Goal: Information Seeking & Learning: Learn about a topic

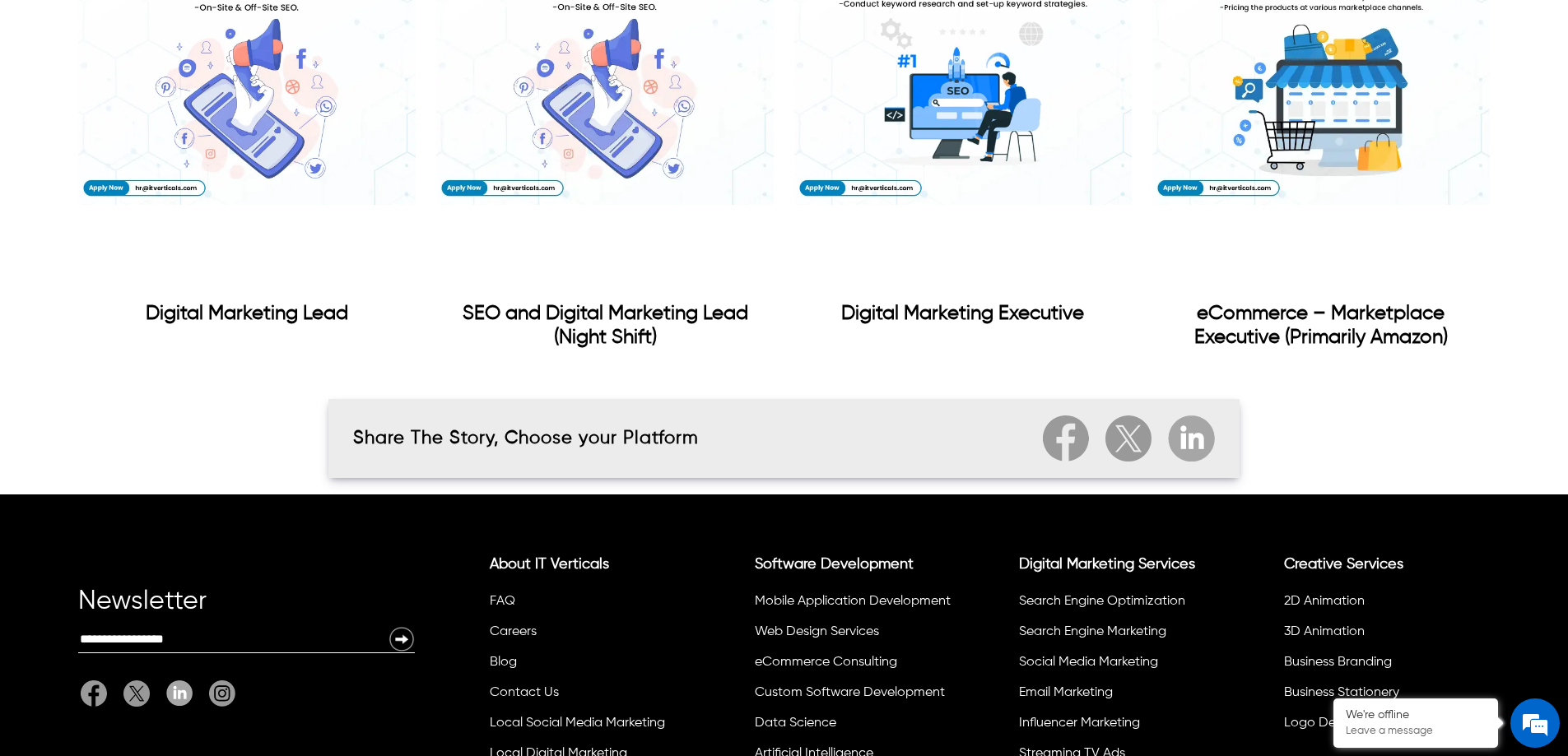
scroll to position [1646, 0]
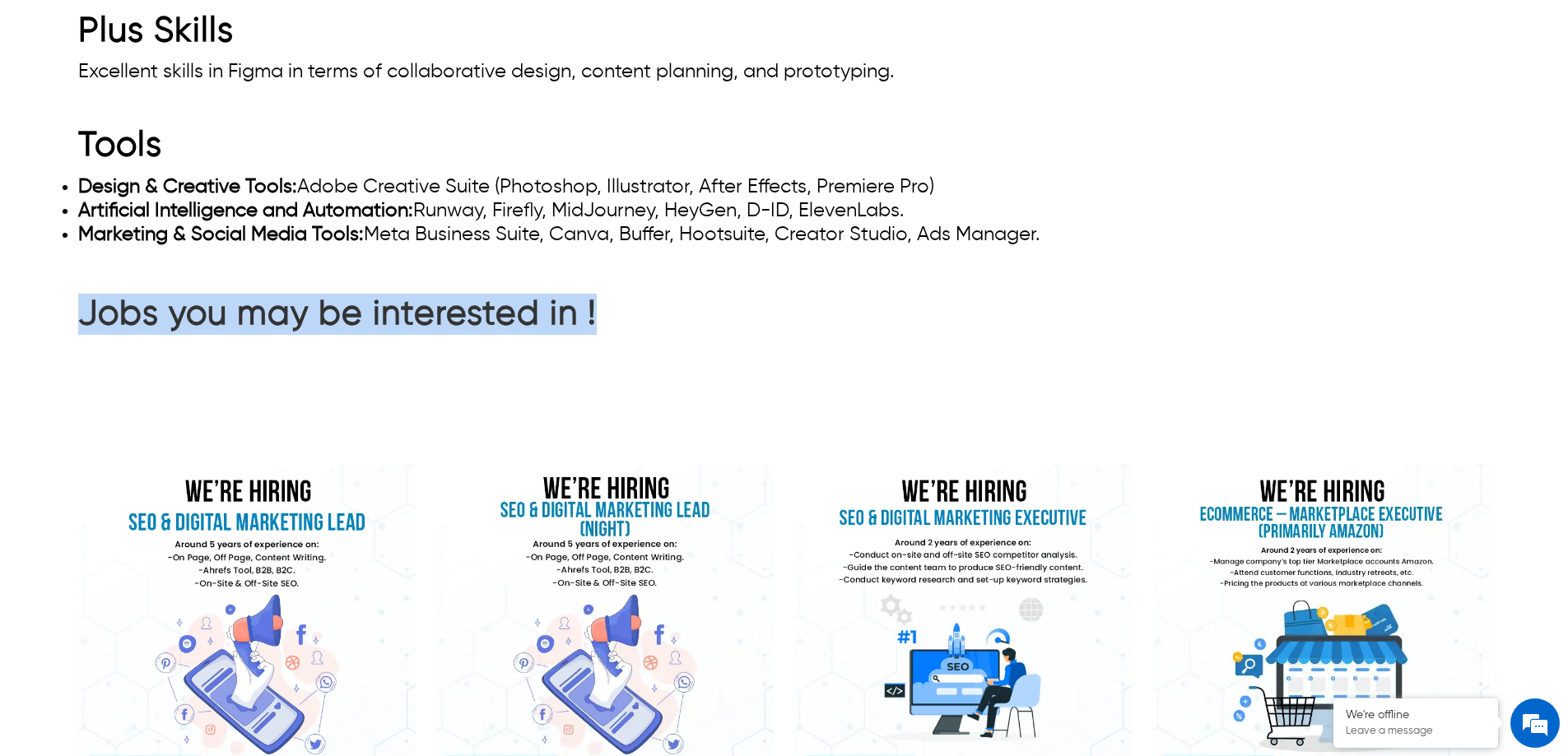
drag, startPoint x: 70, startPoint y: 306, endPoint x: 605, endPoint y: 289, distance: 535.3
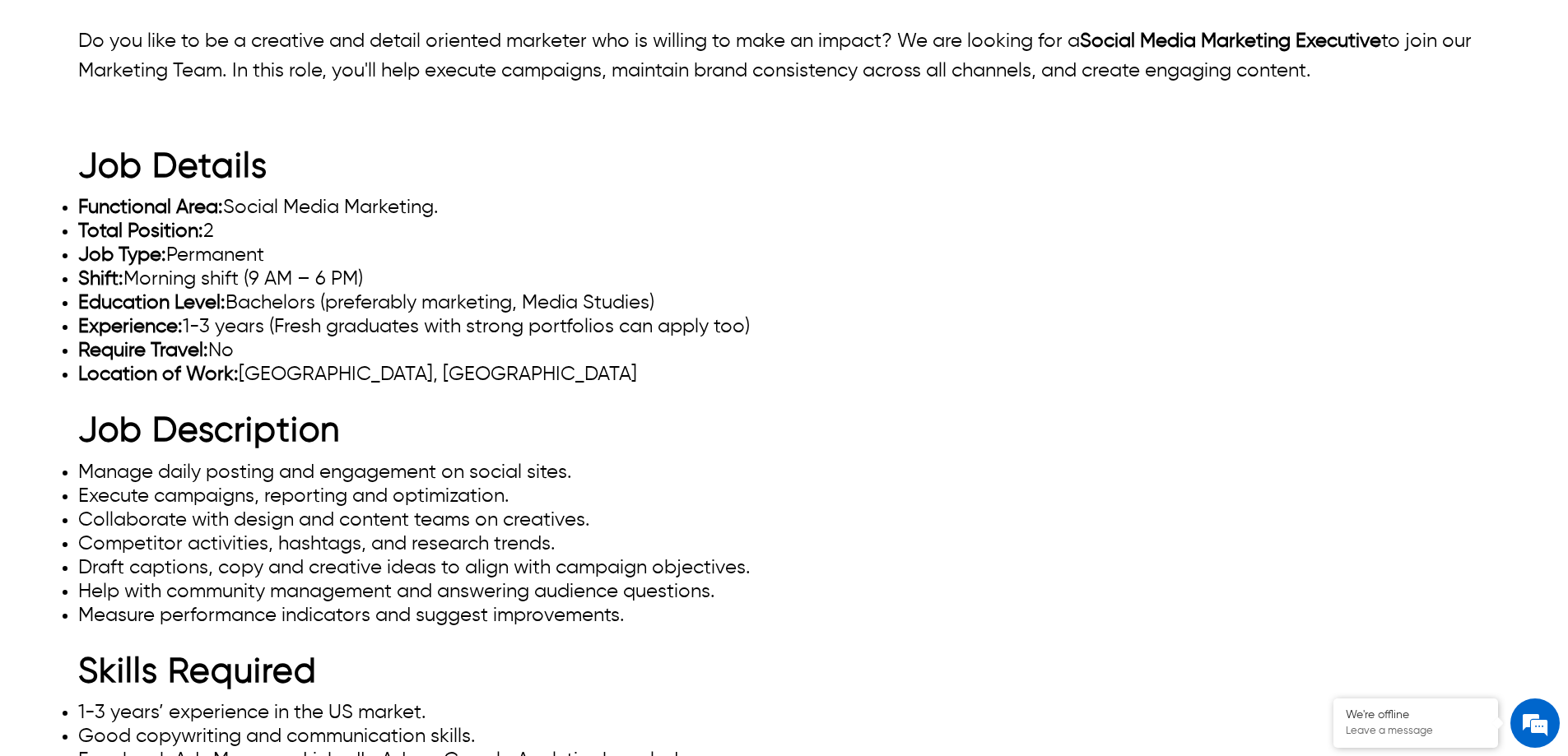
scroll to position [741, 0]
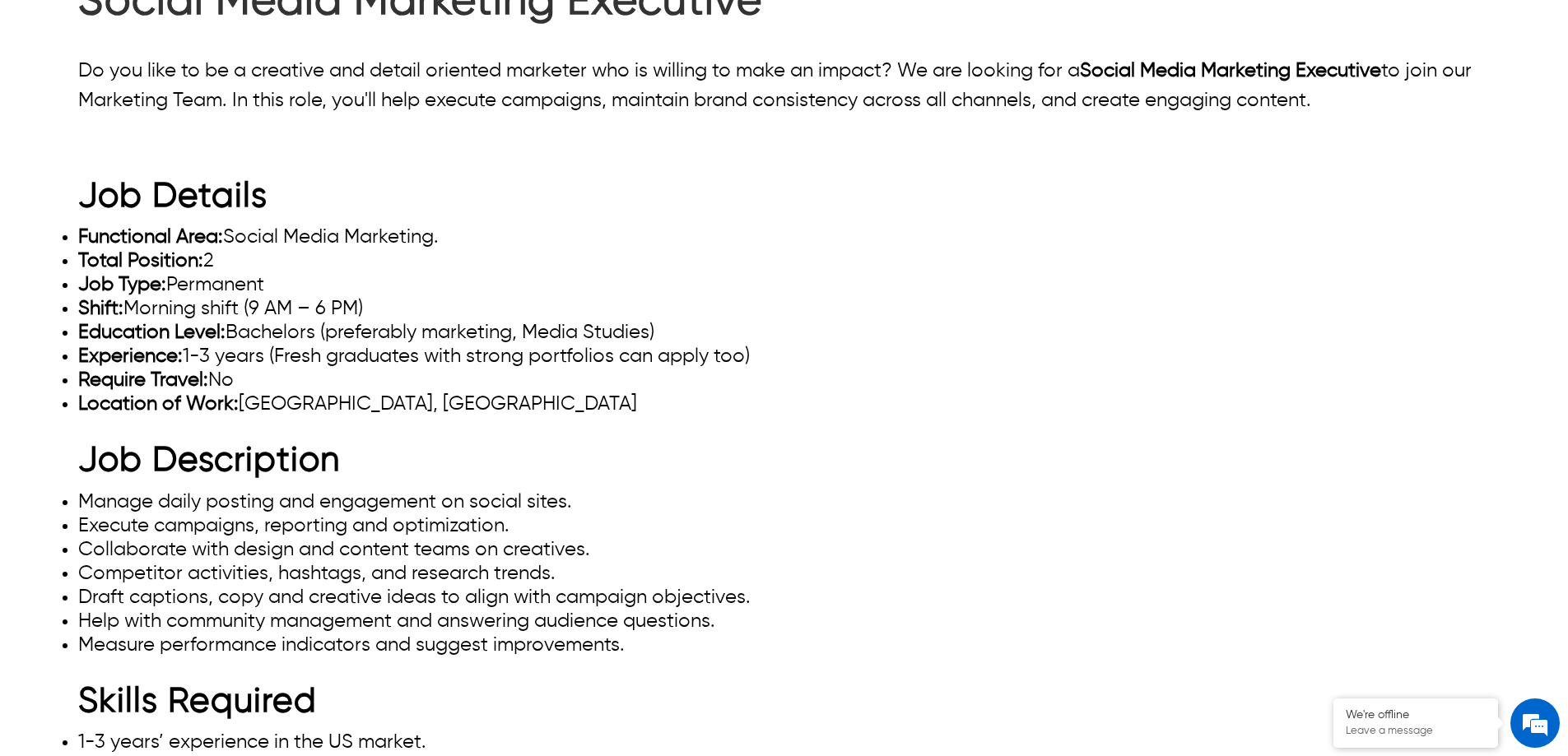
click at [407, 296] on li "Job Type: Permanent" at bounding box center [784, 284] width 1412 height 24
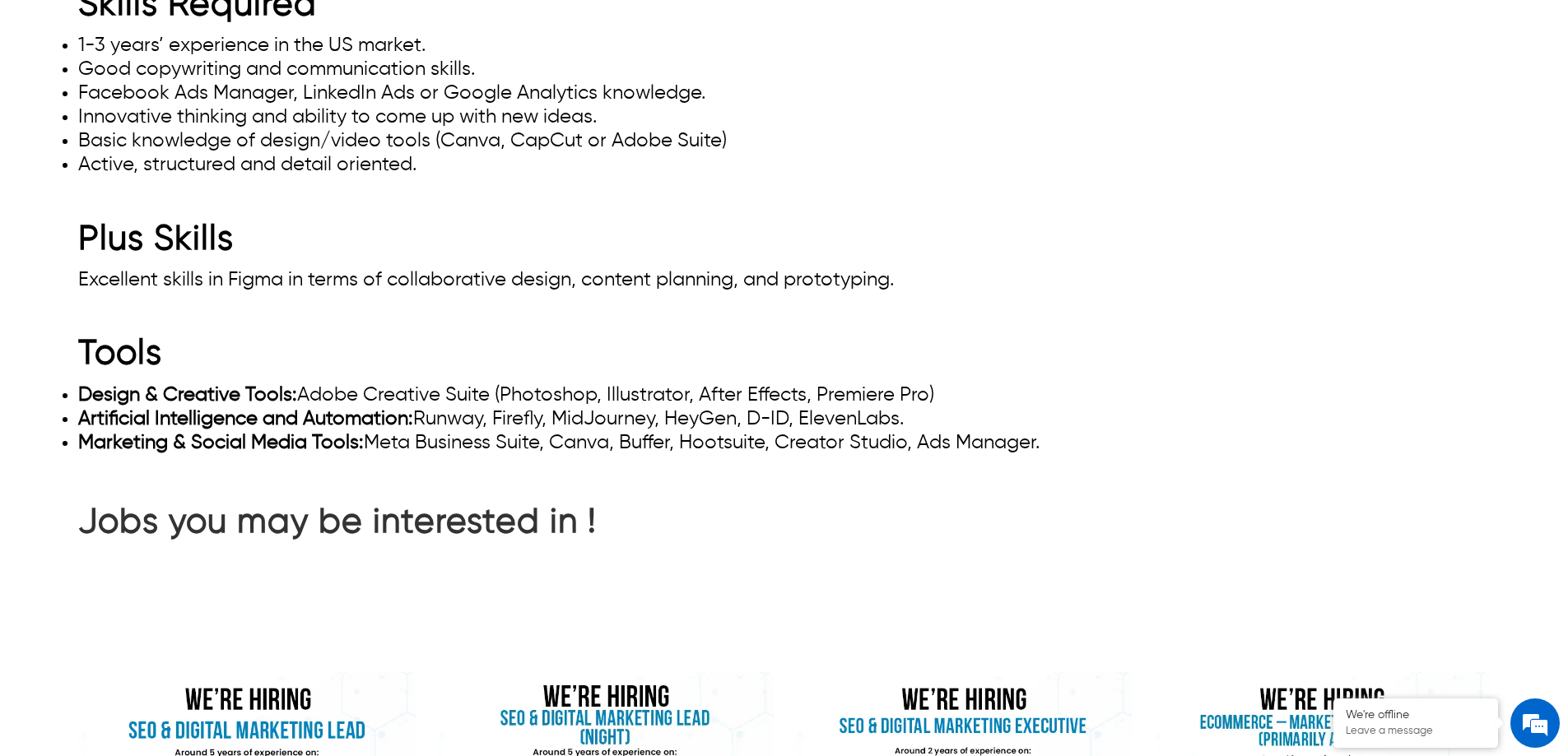
scroll to position [1564, 0]
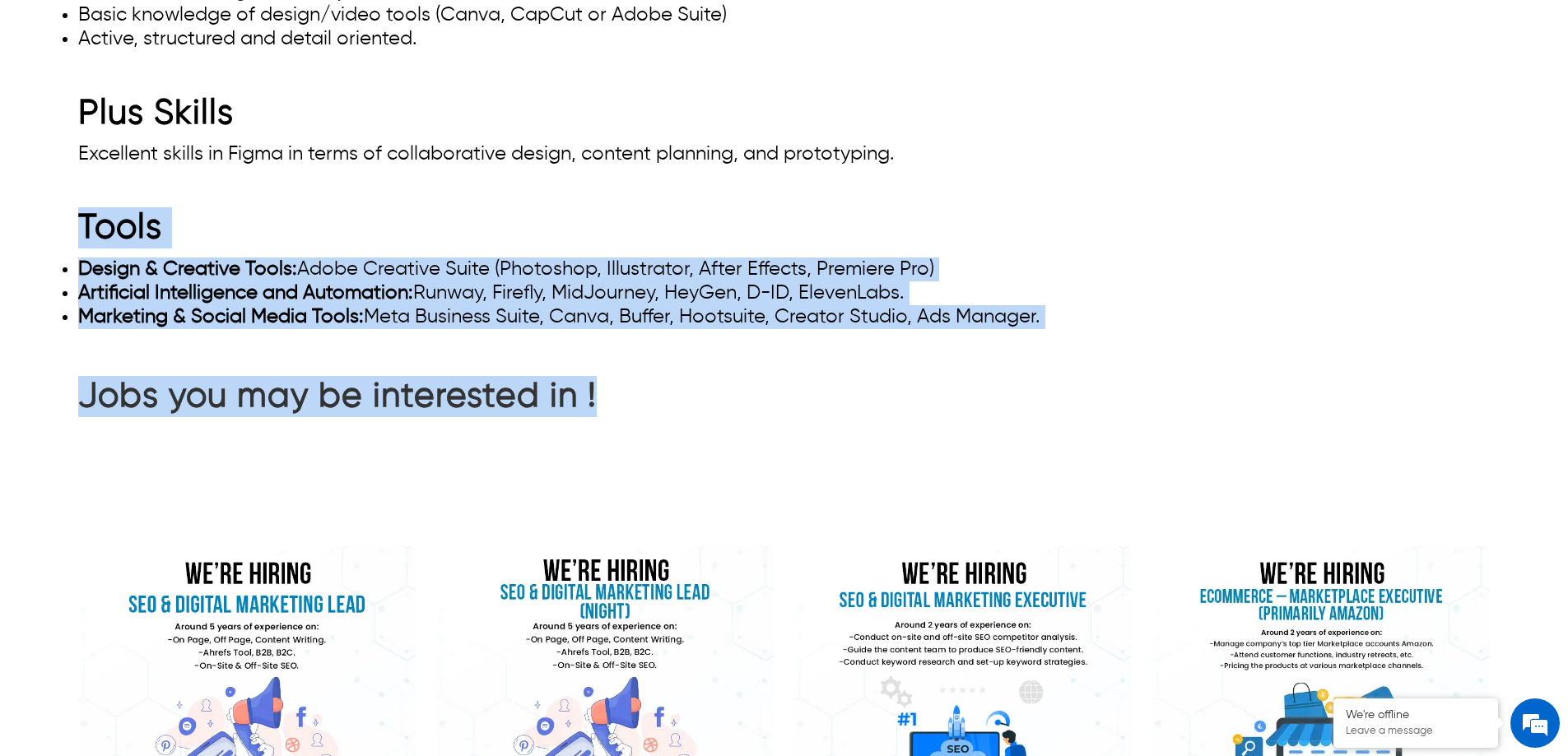
drag, startPoint x: 84, startPoint y: 230, endPoint x: 735, endPoint y: 344, distance: 660.9
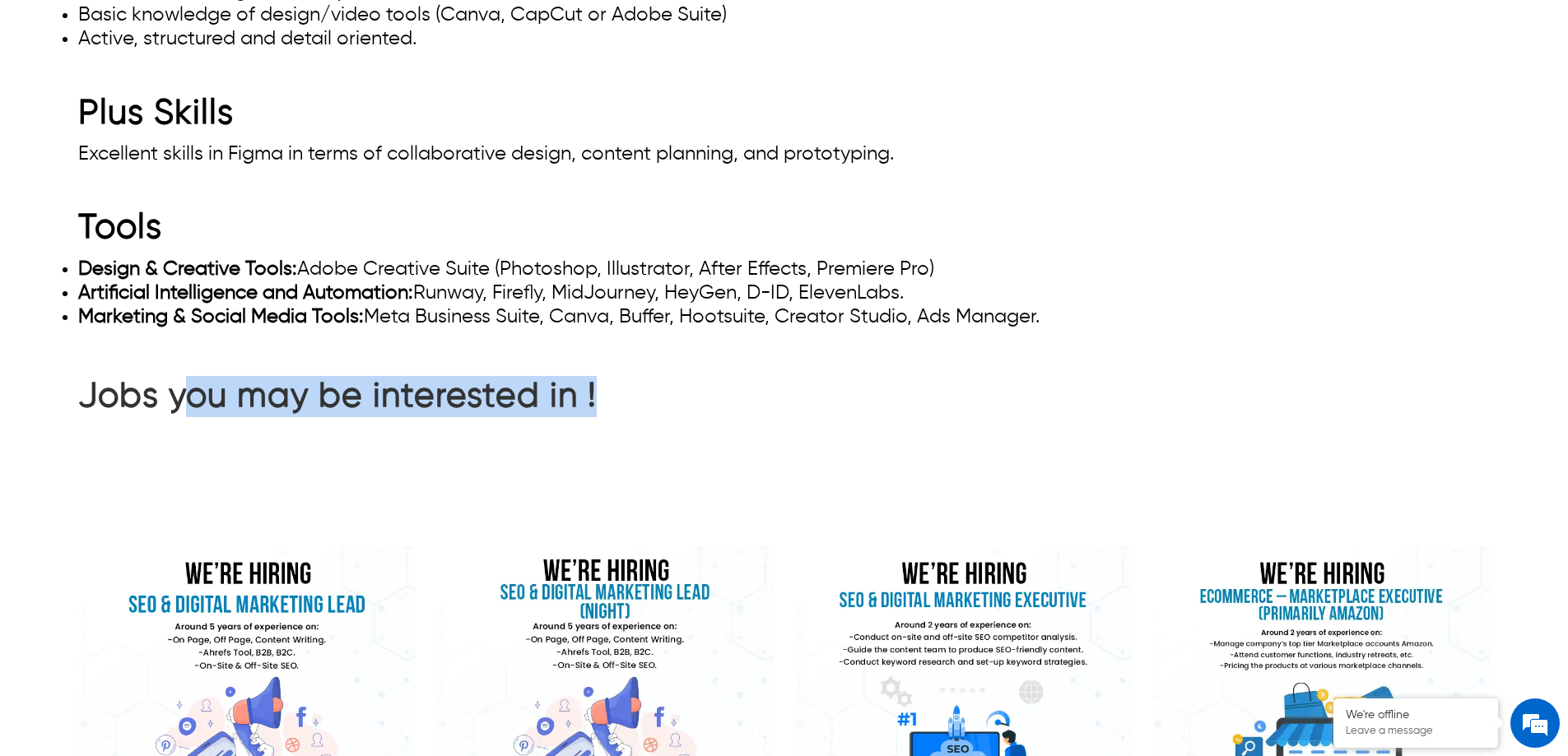
drag, startPoint x: 656, startPoint y: 393, endPoint x: 191, endPoint y: 400, distance: 465.1
click at [191, 400] on div "Jobs you may be interested in !" at bounding box center [784, 400] width 1412 height 49
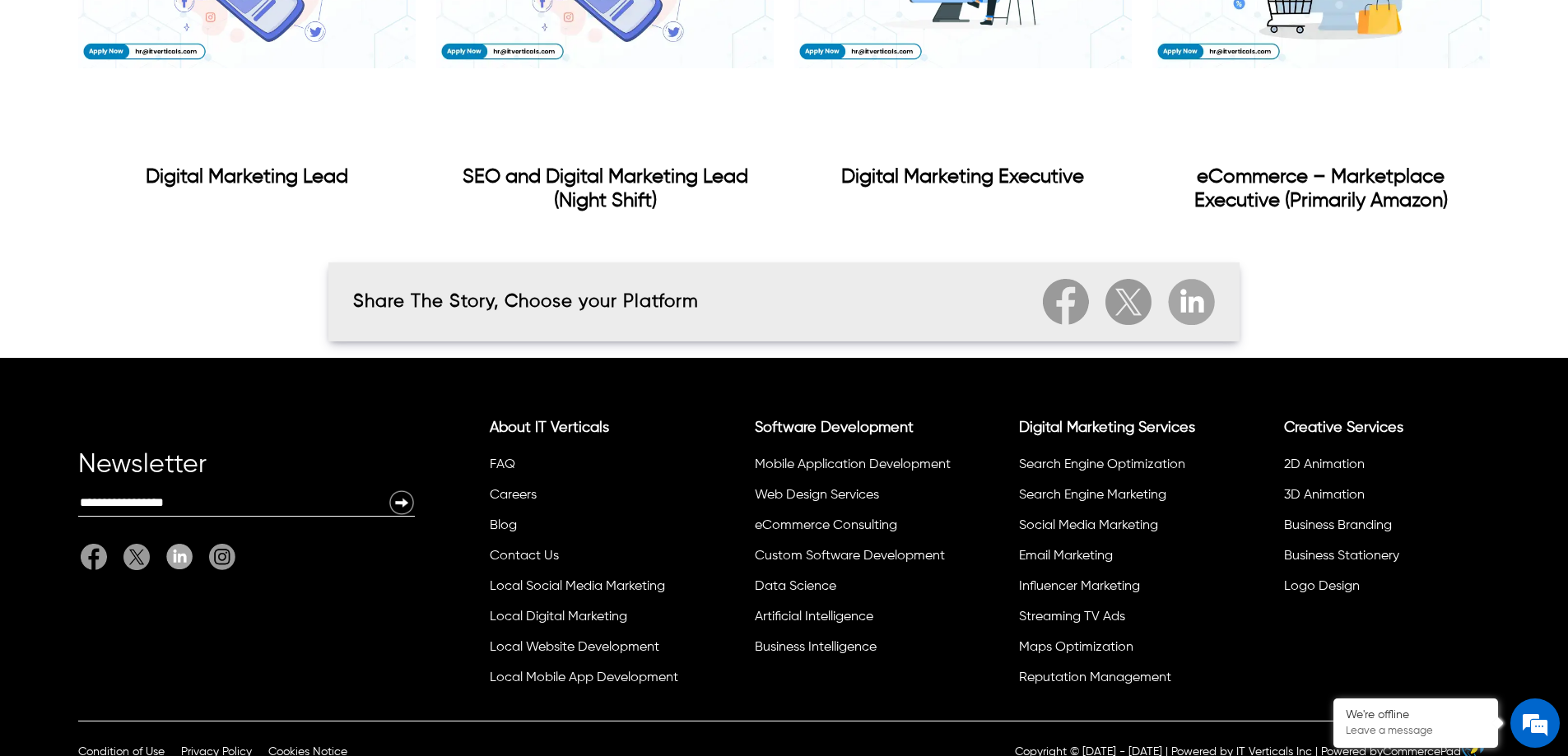
scroll to position [2386, 0]
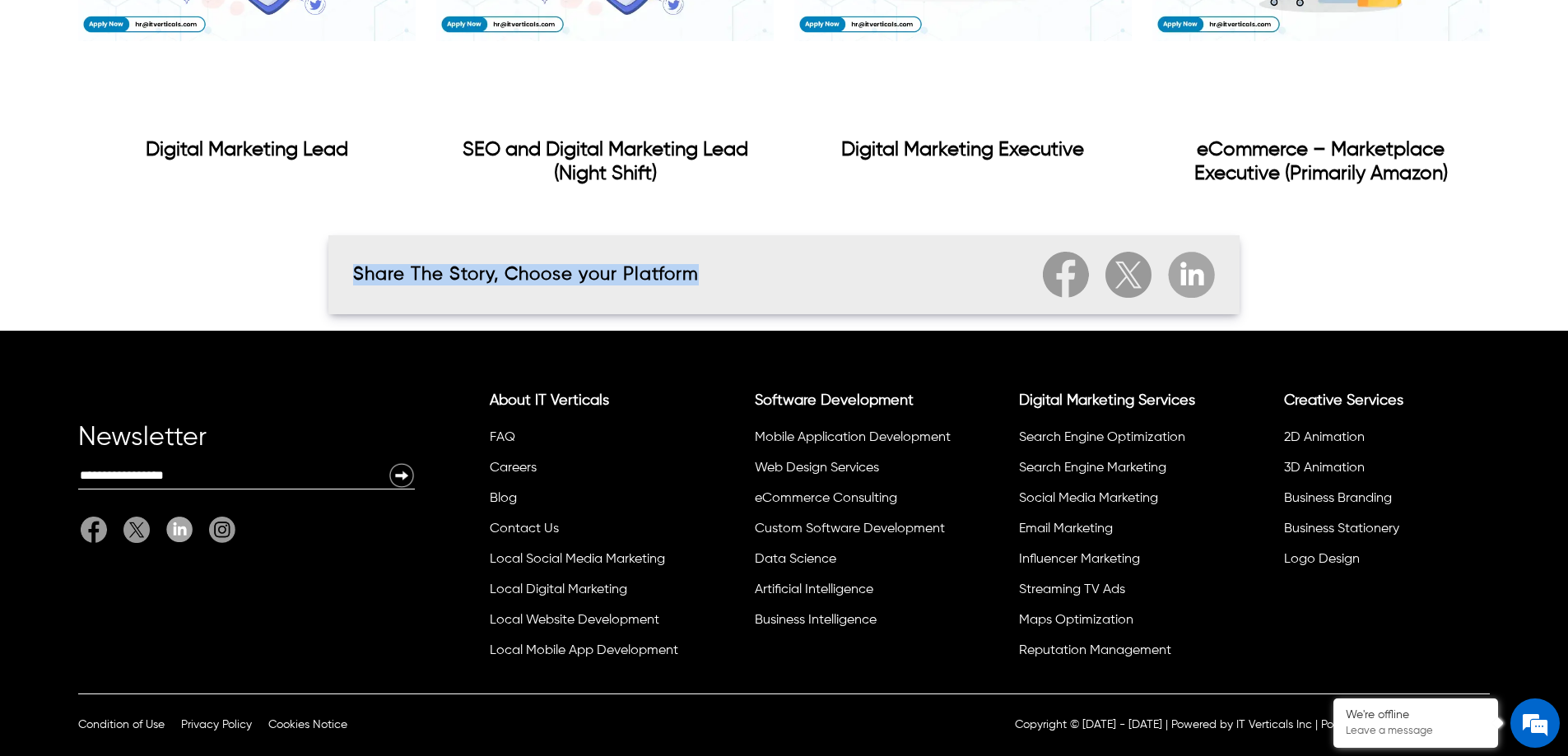
drag, startPoint x: 766, startPoint y: 289, endPoint x: 240, endPoint y: 285, distance: 526.0
click at [240, 285] on div "Share The Story, Choose your Platform" at bounding box center [784, 275] width 1568 height 79
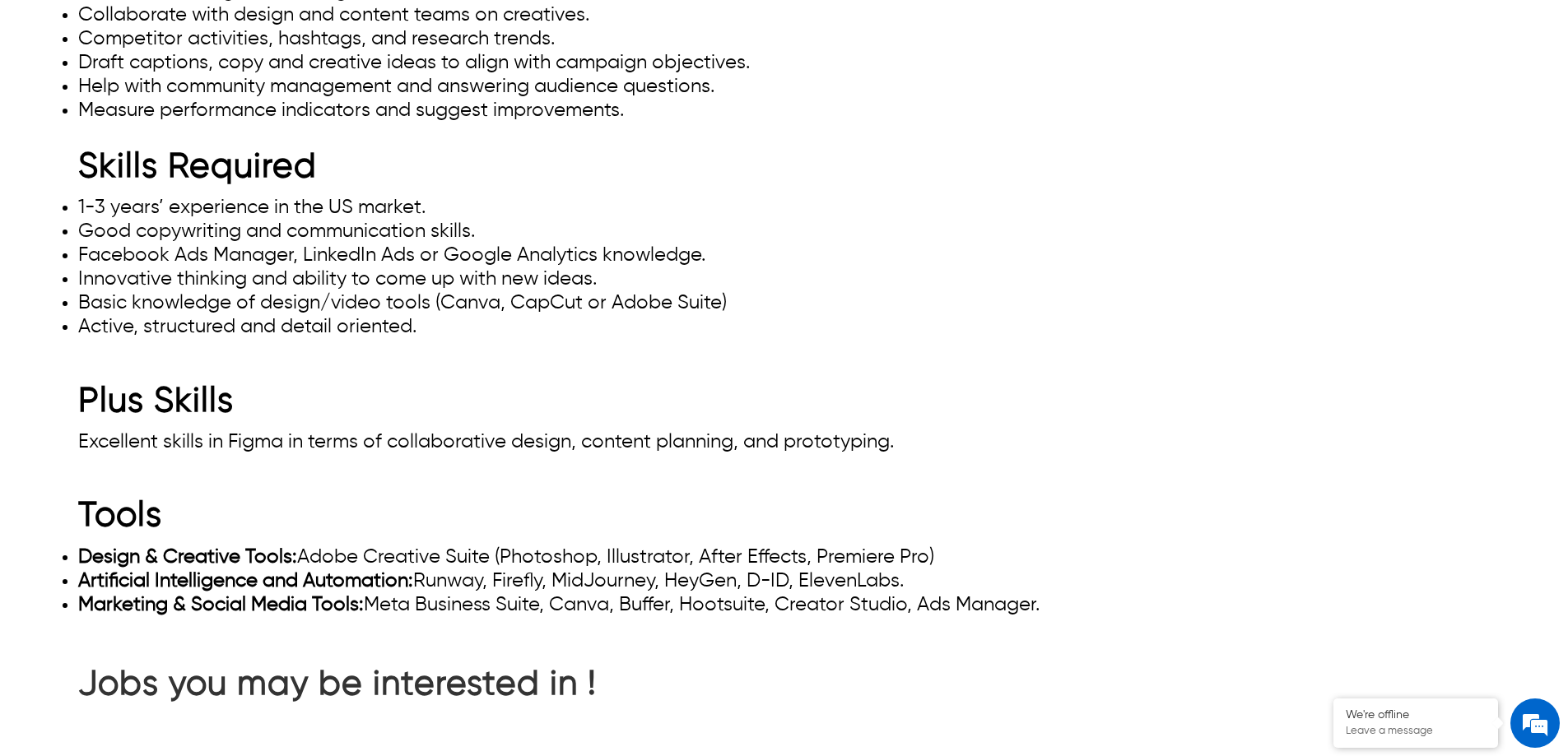
scroll to position [1398, 0]
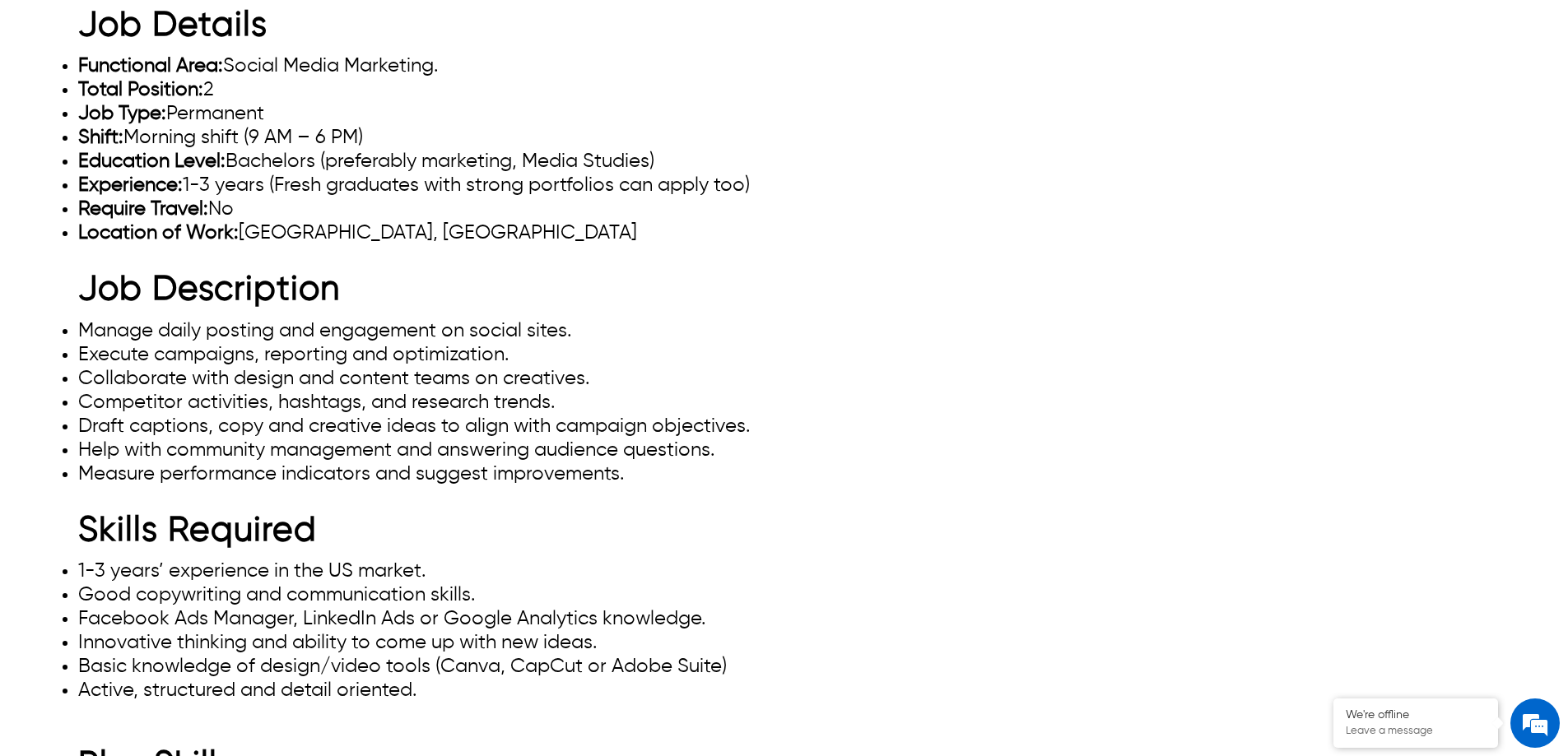
scroll to position [1070, 0]
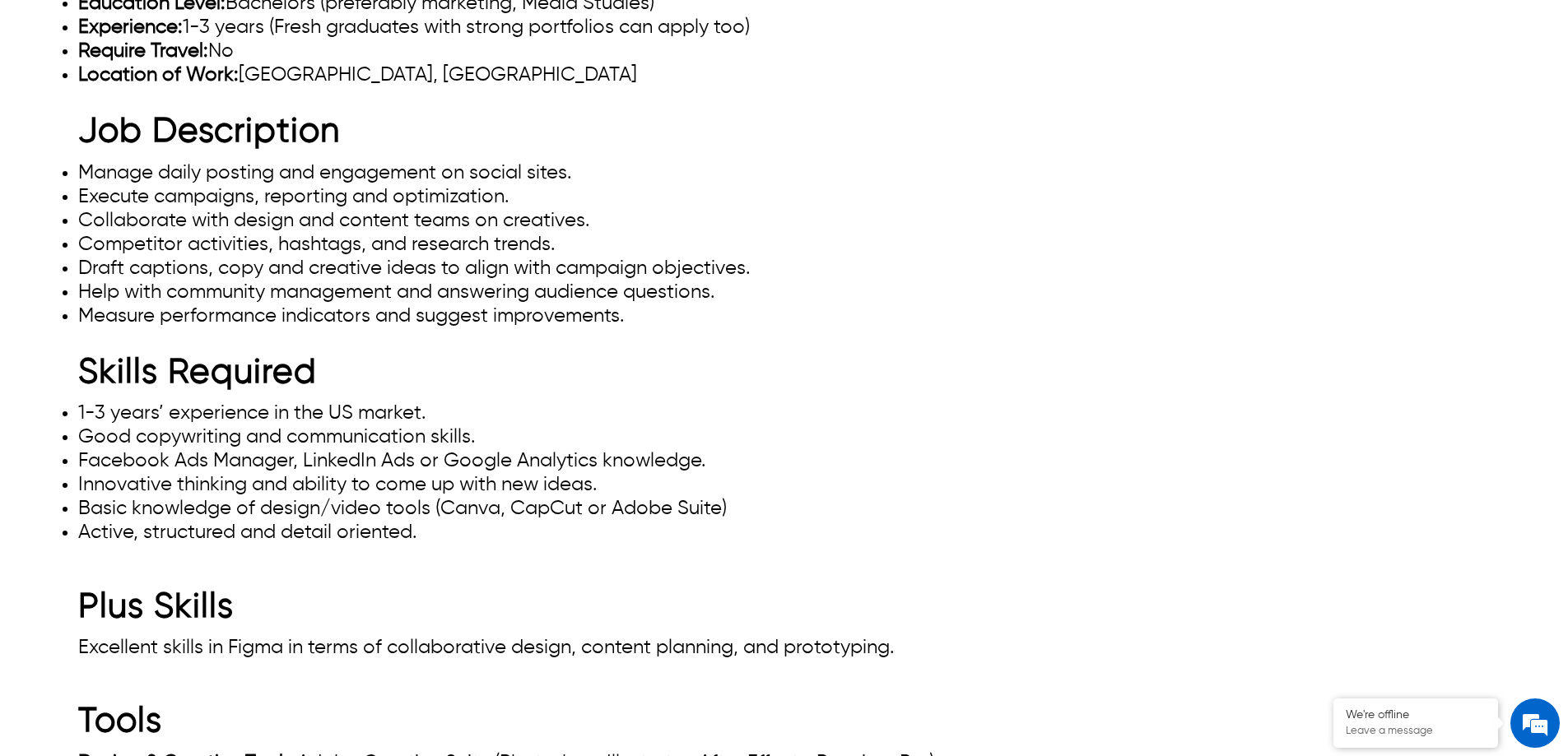
click at [380, 481] on li "Innovative thinking and ability to come up with new ideas." at bounding box center [784, 485] width 1412 height 24
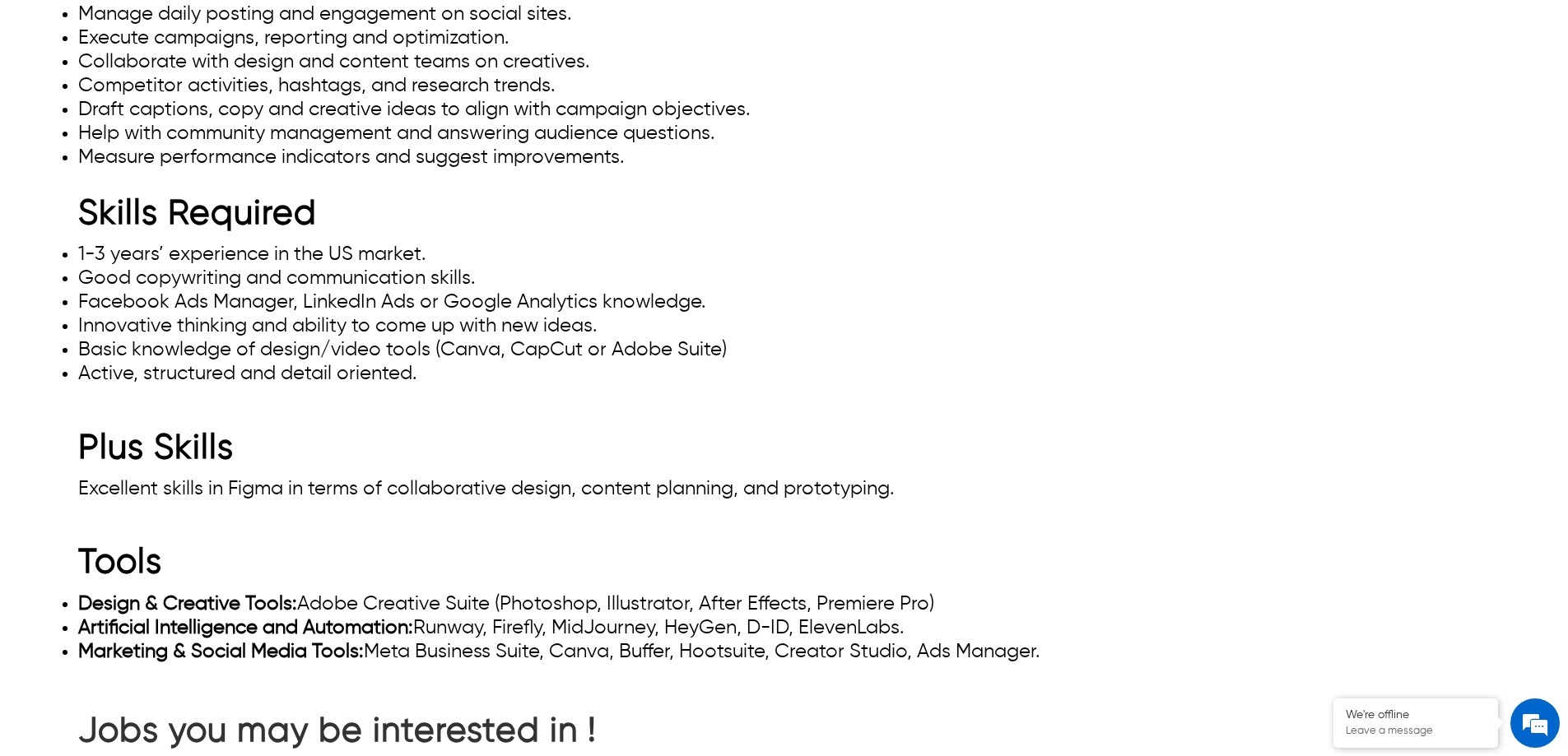
scroll to position [1646, 0]
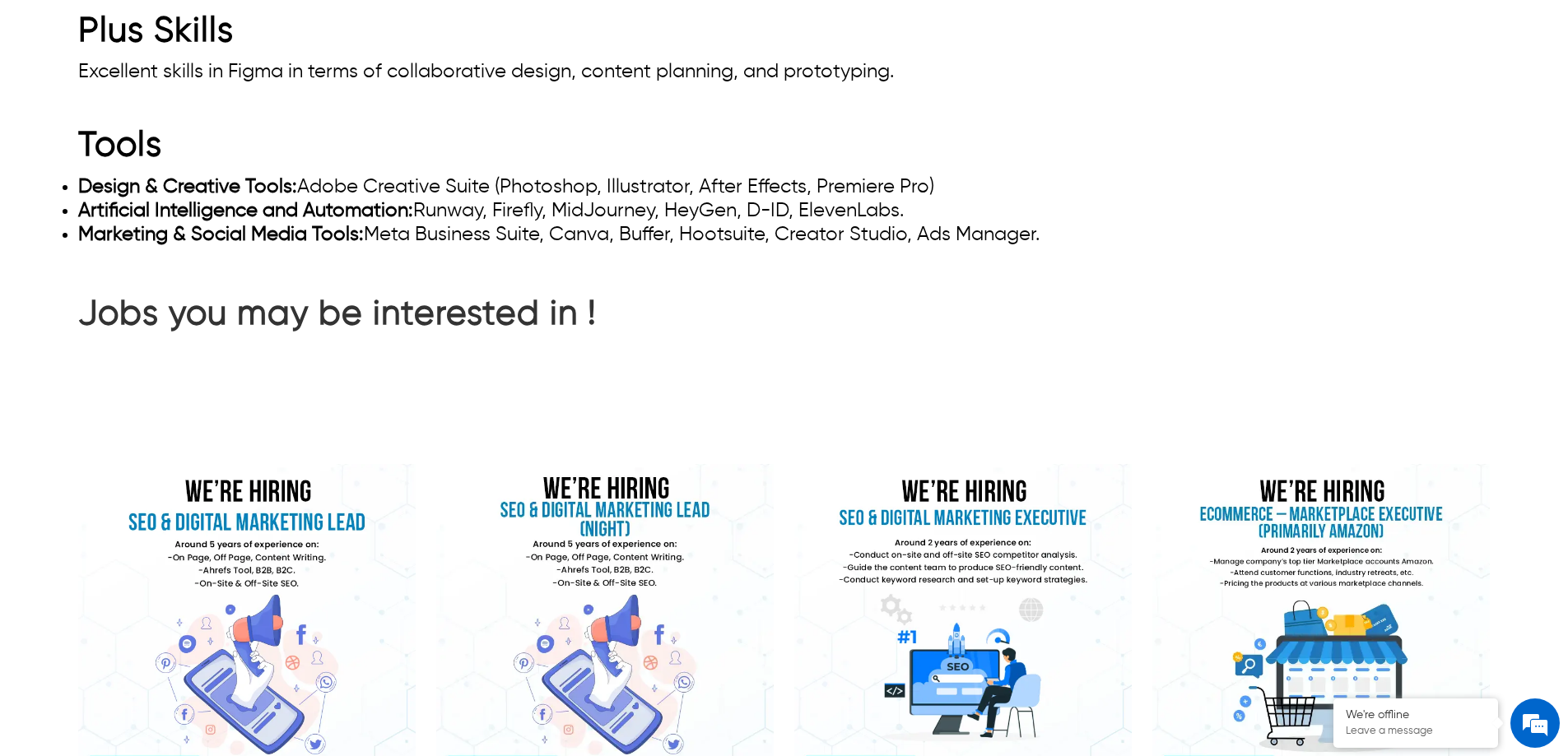
click at [233, 571] on img "Digital Marketing Lead" at bounding box center [247, 623] width 337 height 494
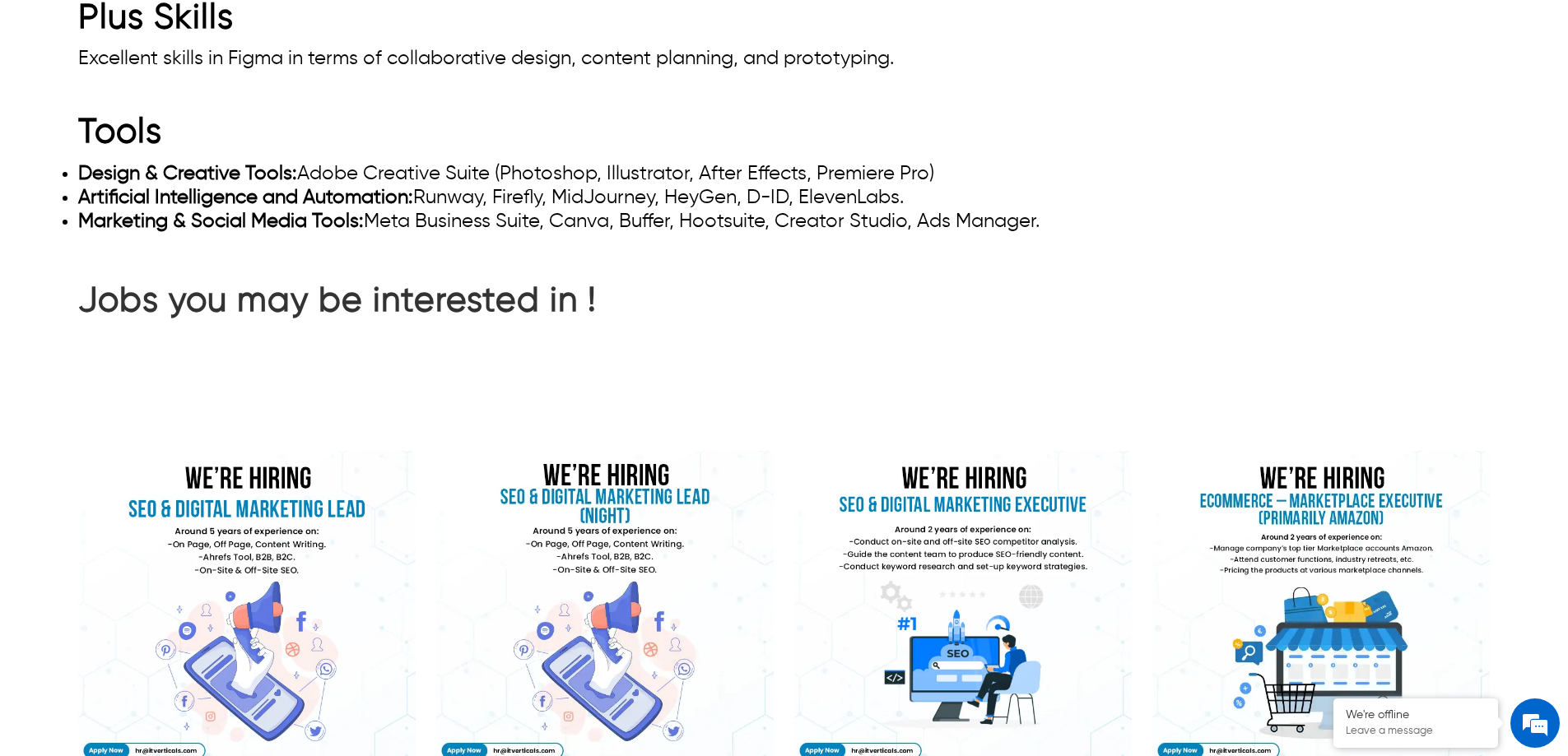
scroll to position [1975, 0]
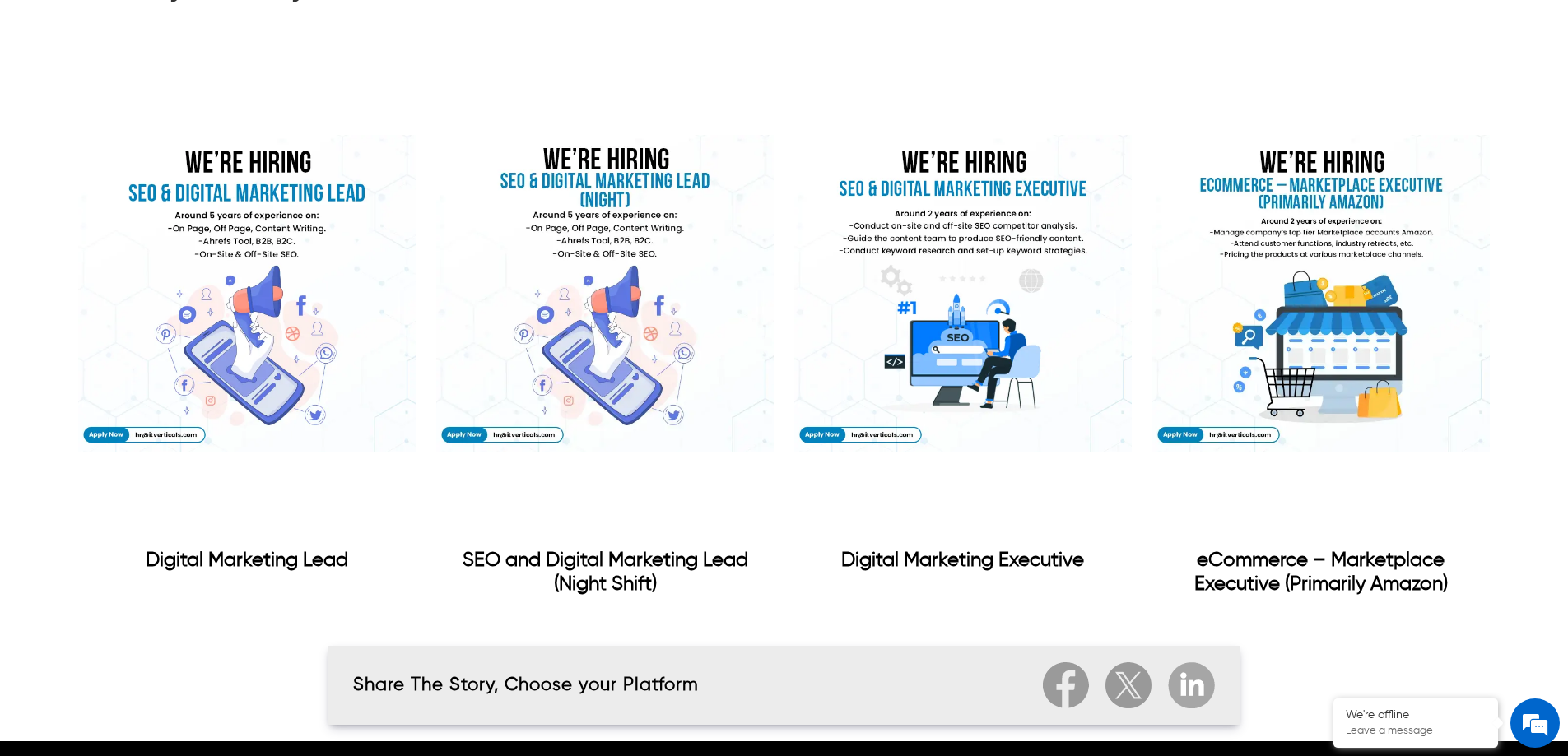
click at [1026, 346] on img "Digital Marketing Executive" at bounding box center [963, 294] width 337 height 494
click at [1418, 339] on img "eCommerce &ndash; Marketplace Executive (Primarily Amazon)" at bounding box center [1321, 294] width 337 height 494
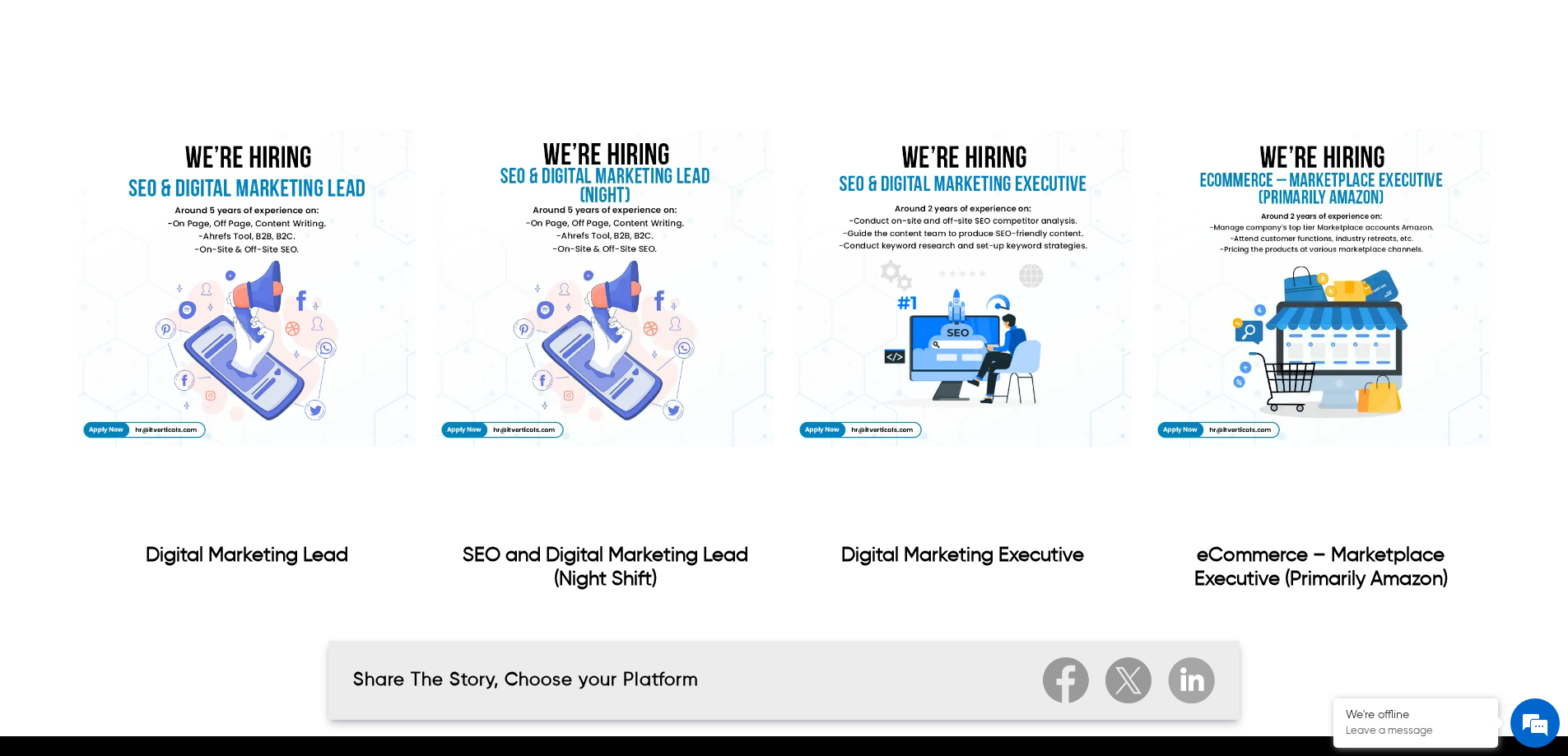
scroll to position [1974, 0]
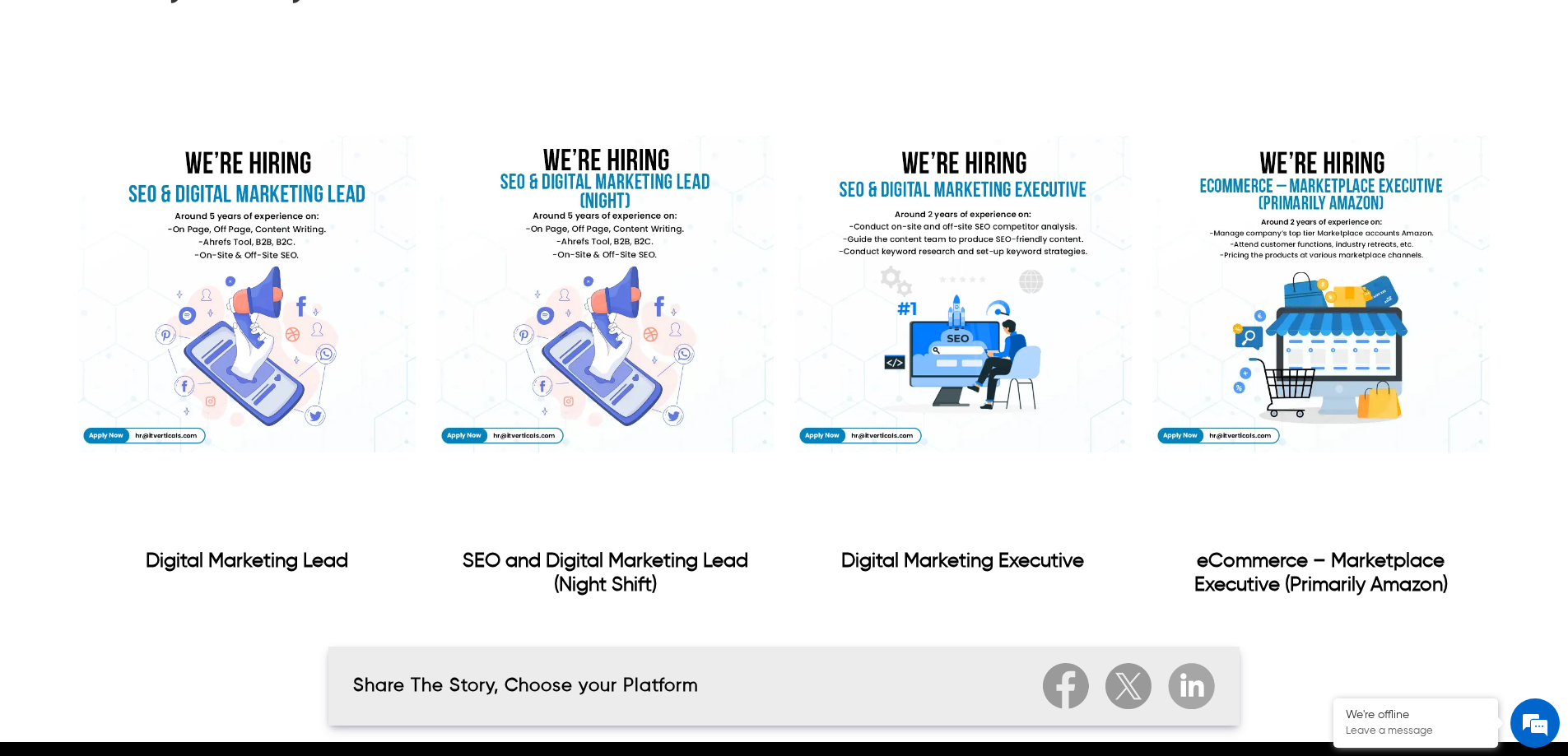
click at [1247, 578] on div "eCommerce – Marketplace Executive (Primarily Amazon)" at bounding box center [1321, 574] width 337 height 48
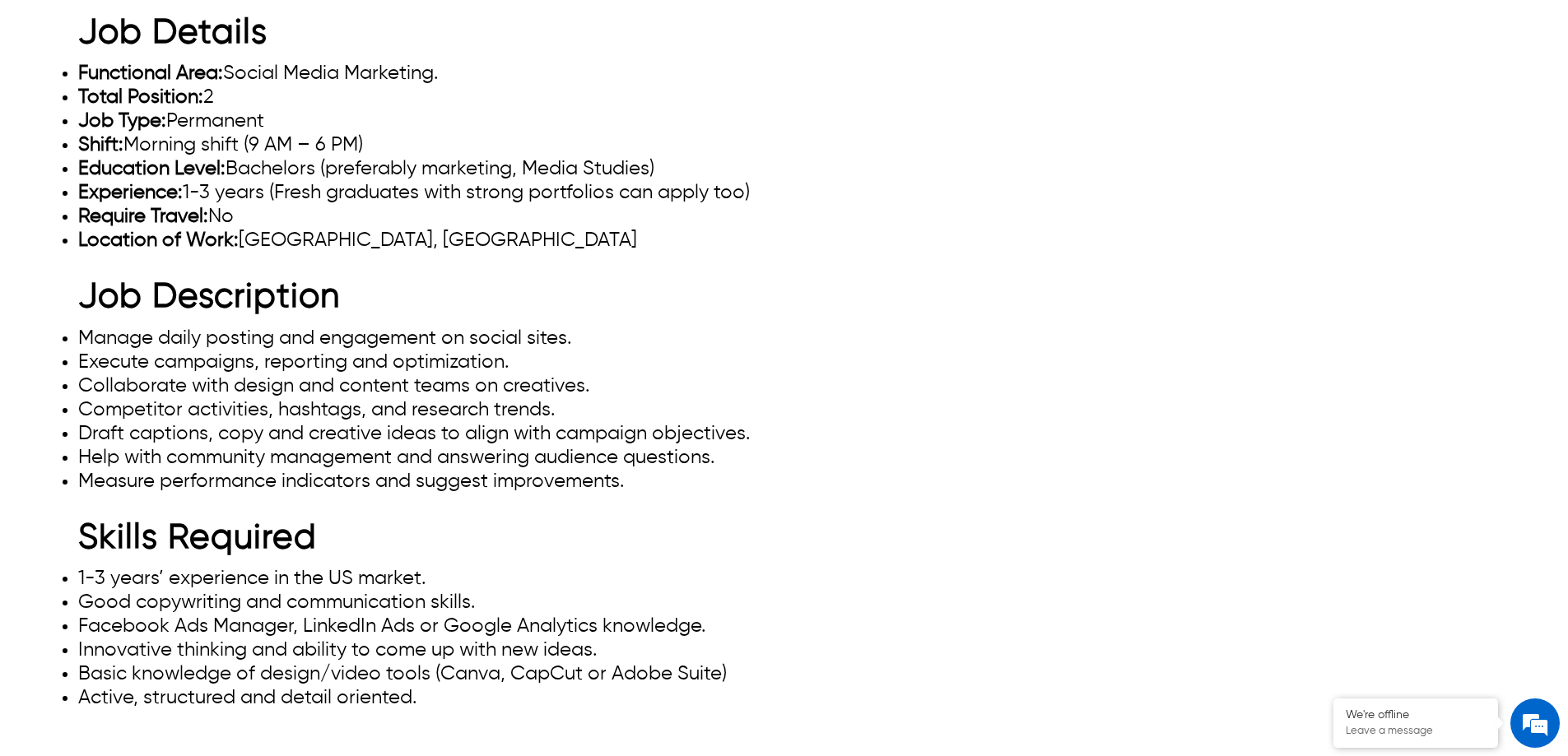
scroll to position [328, 0]
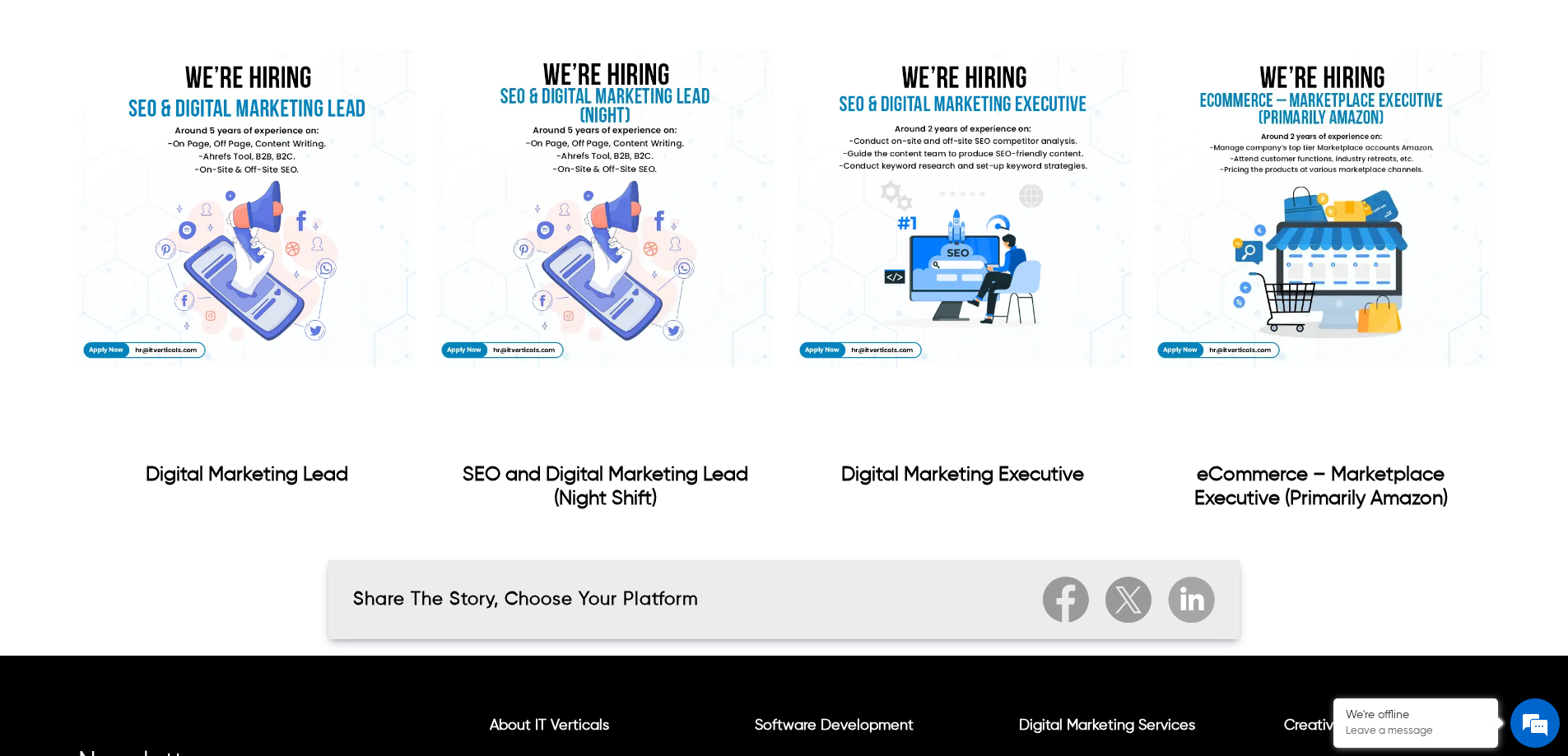
scroll to position [1728, 0]
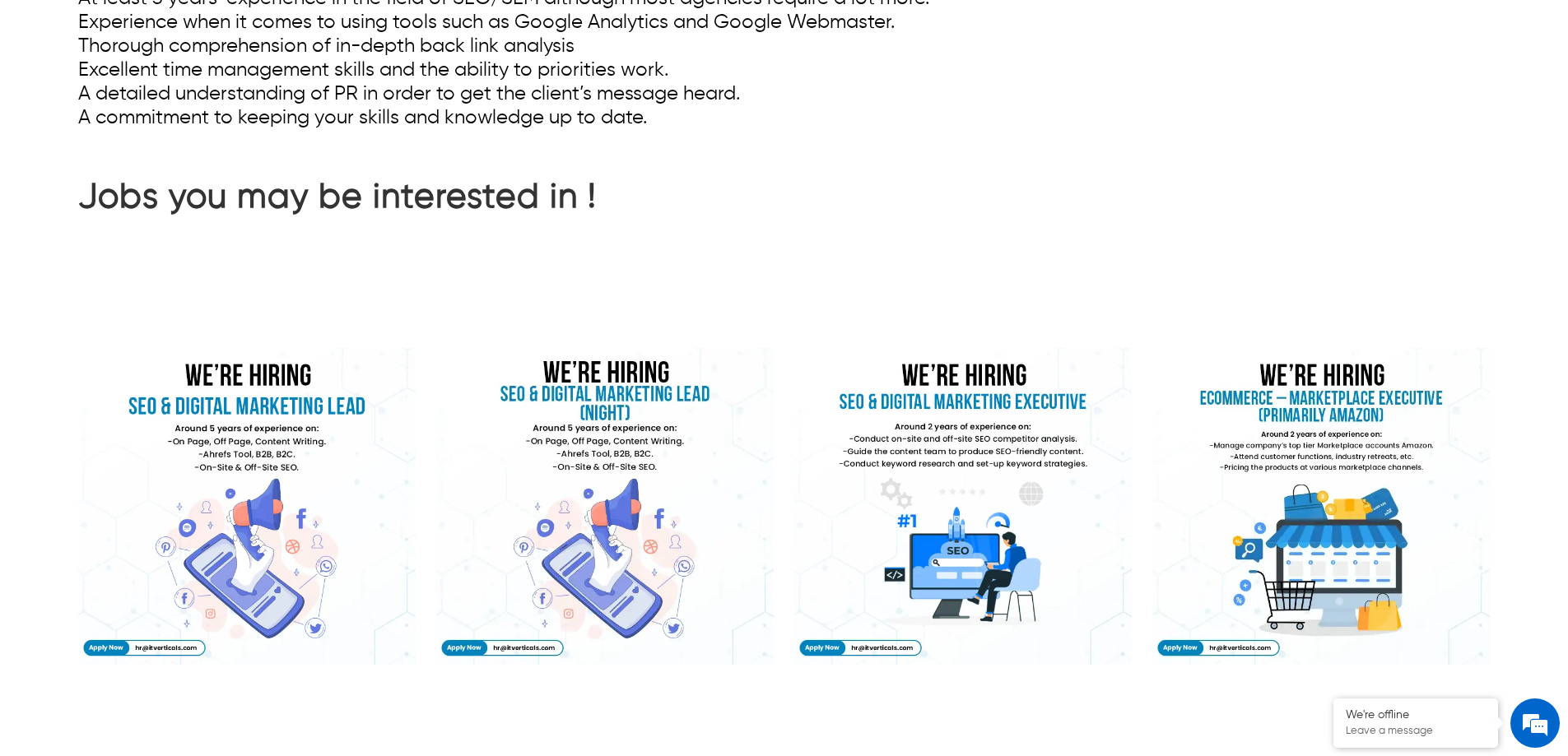
scroll to position [1317, 0]
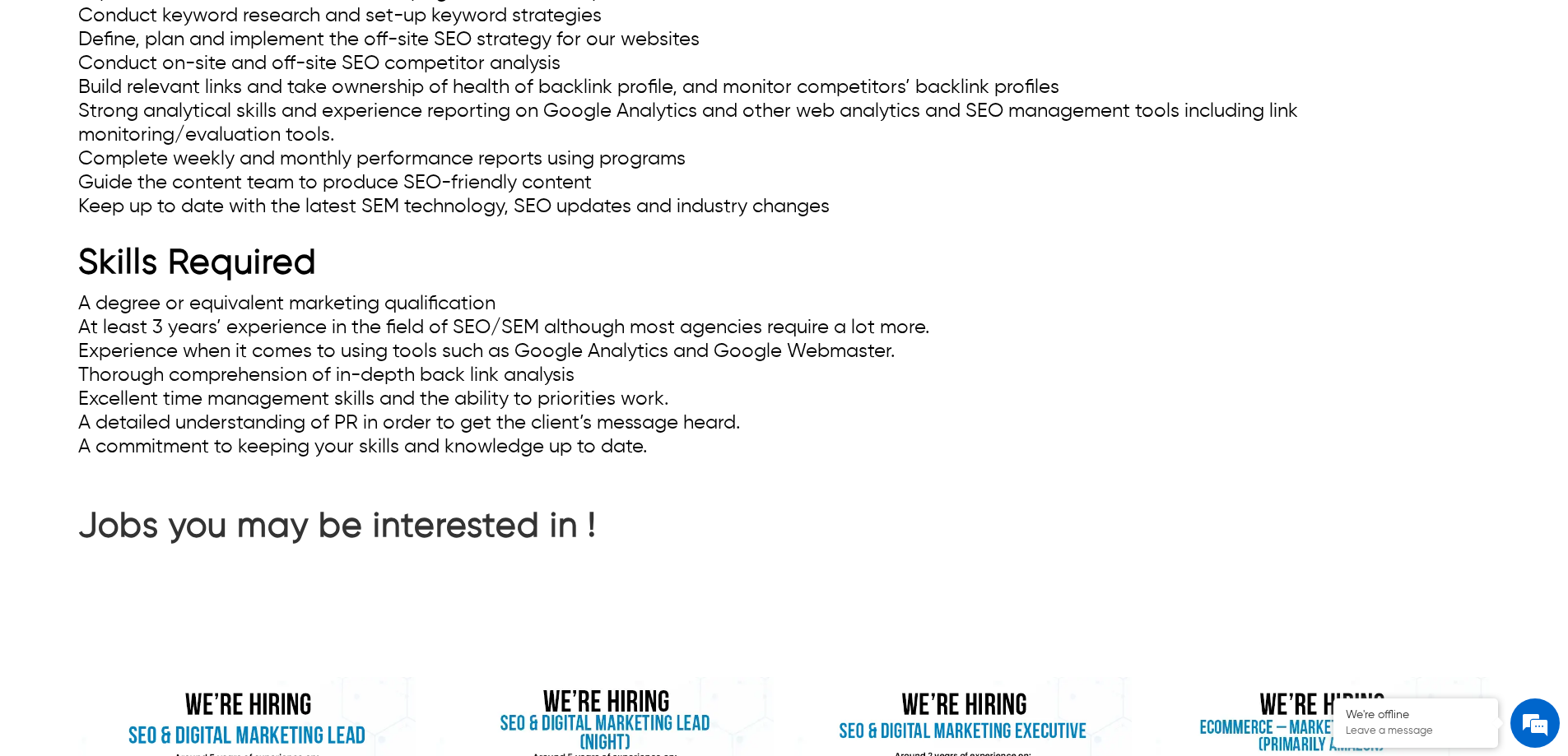
click at [700, 399] on li "Excellent time management skills and the ability to priorities work." at bounding box center [784, 399] width 1412 height 24
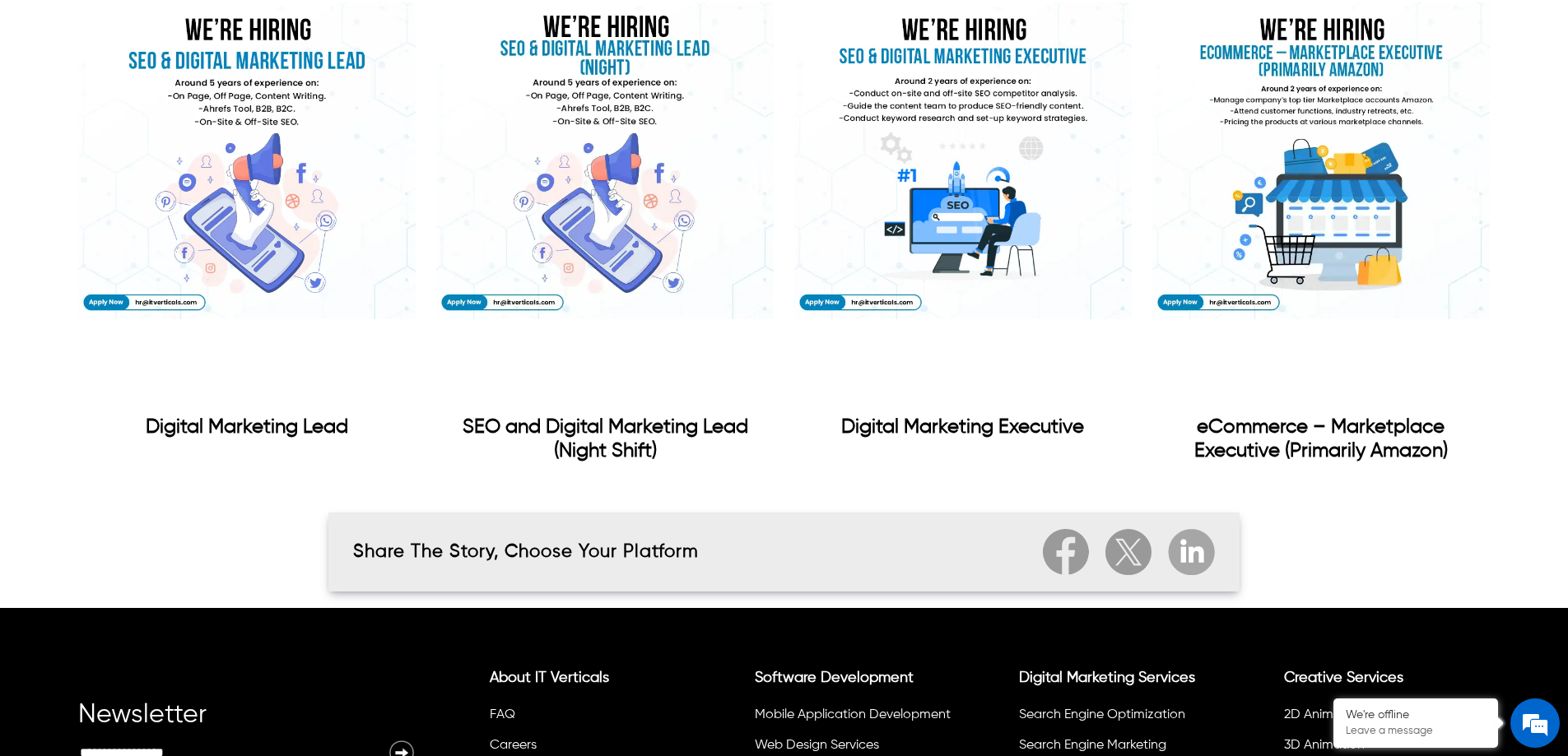
scroll to position [1975, 0]
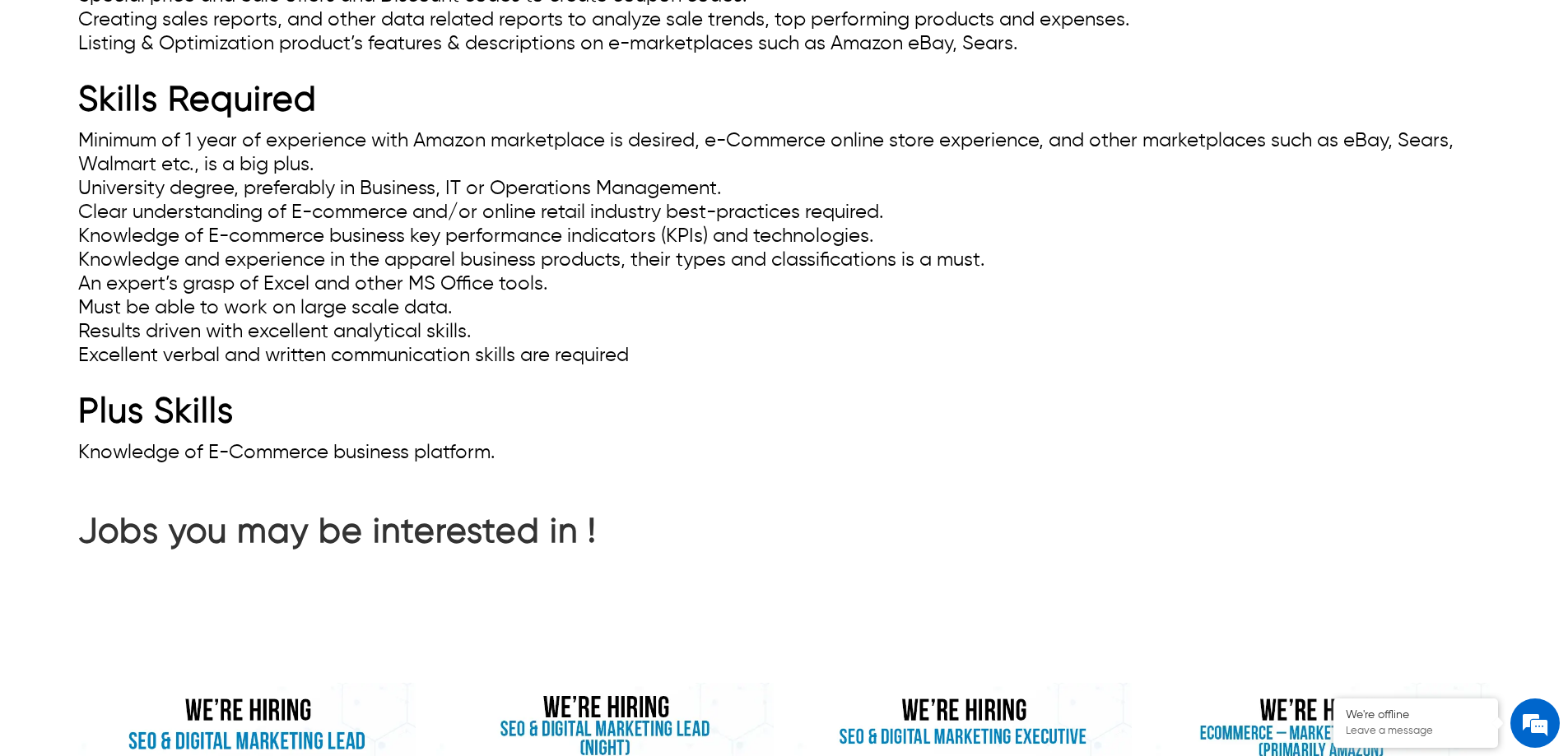
scroll to position [1482, 0]
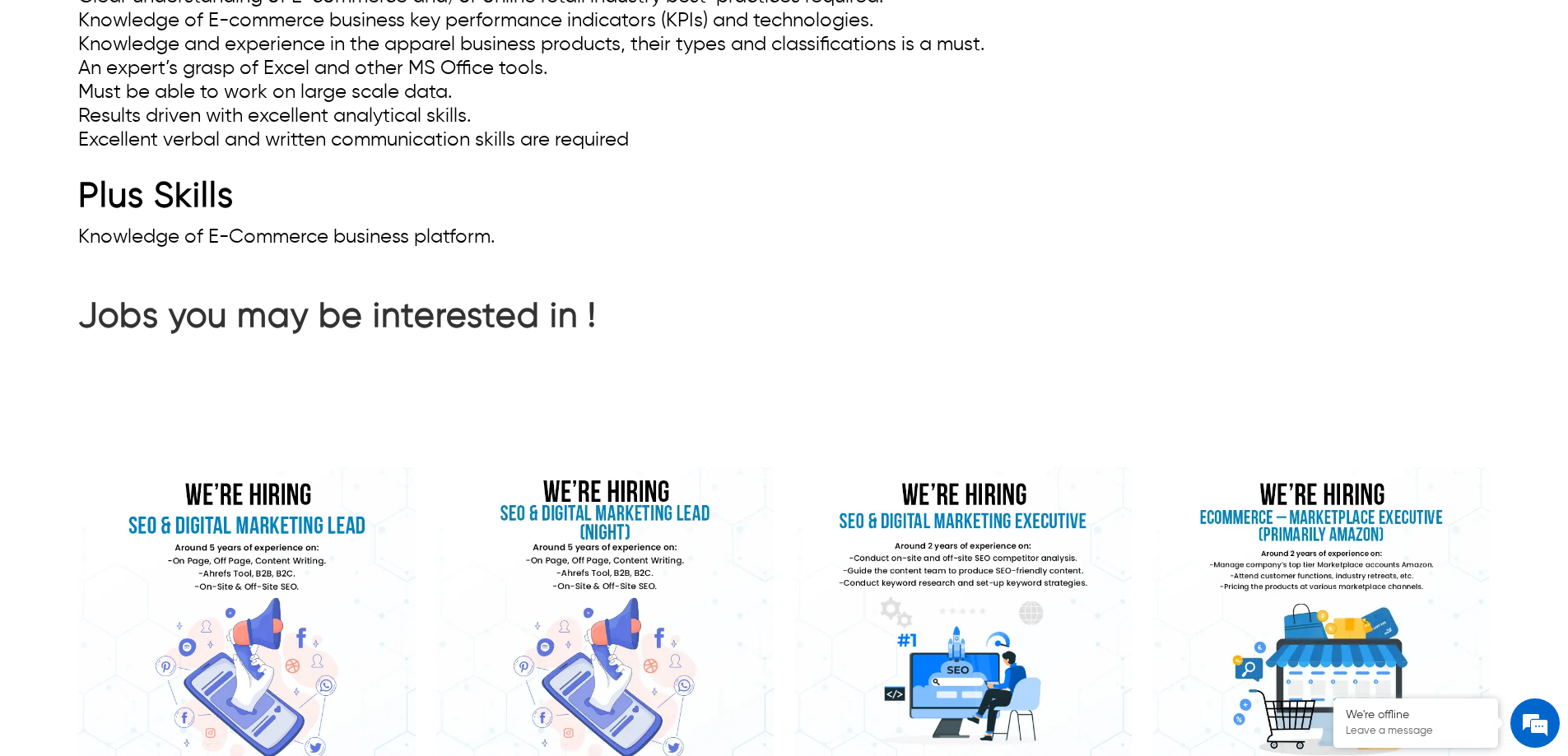
drag, startPoint x: 124, startPoint y: 238, endPoint x: 538, endPoint y: 220, distance: 414.4
click at [528, 233] on li "Knowledge of E-Commerce business platform." at bounding box center [784, 237] width 1412 height 24
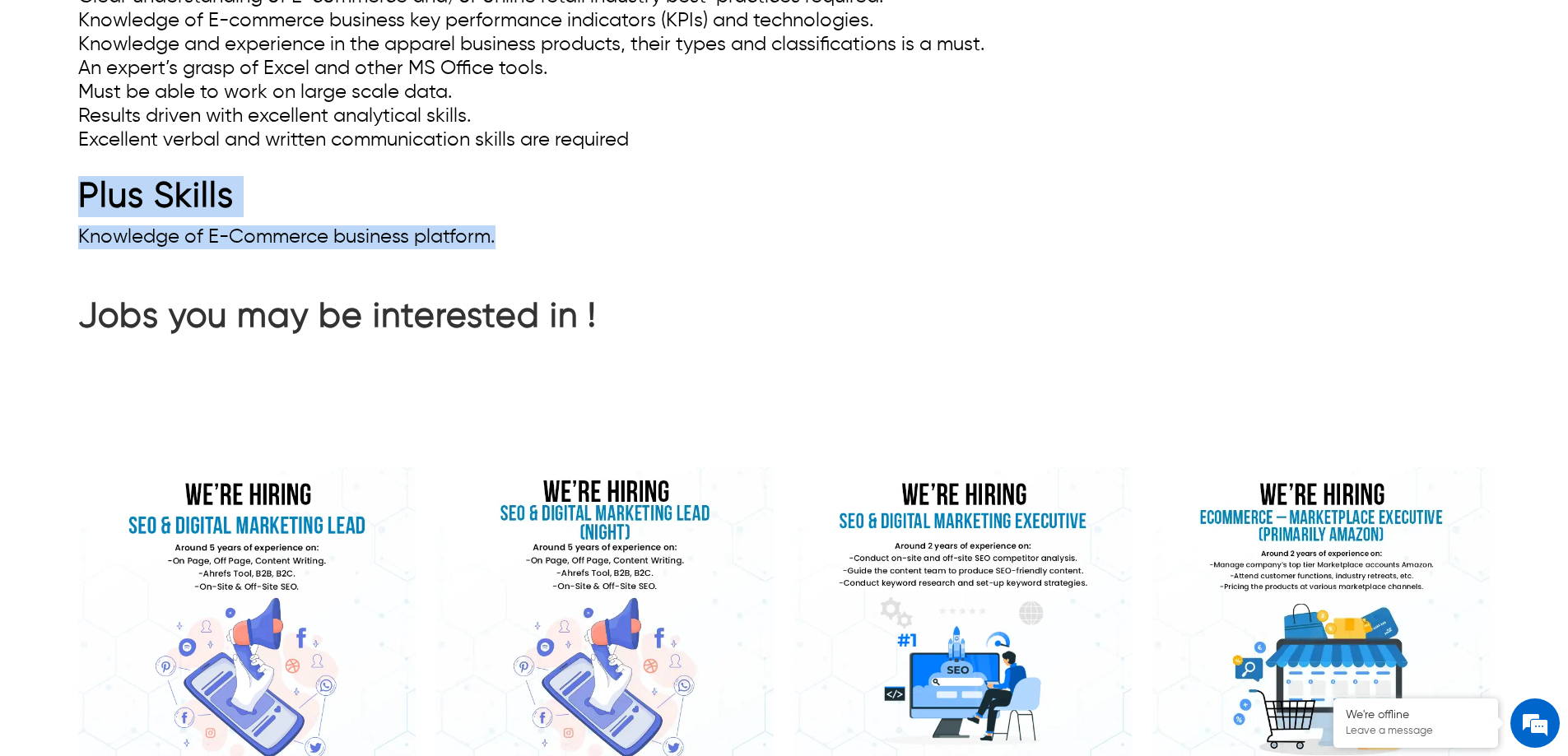
drag, startPoint x: 348, startPoint y: 234, endPoint x: 88, endPoint y: 217, distance: 260.6
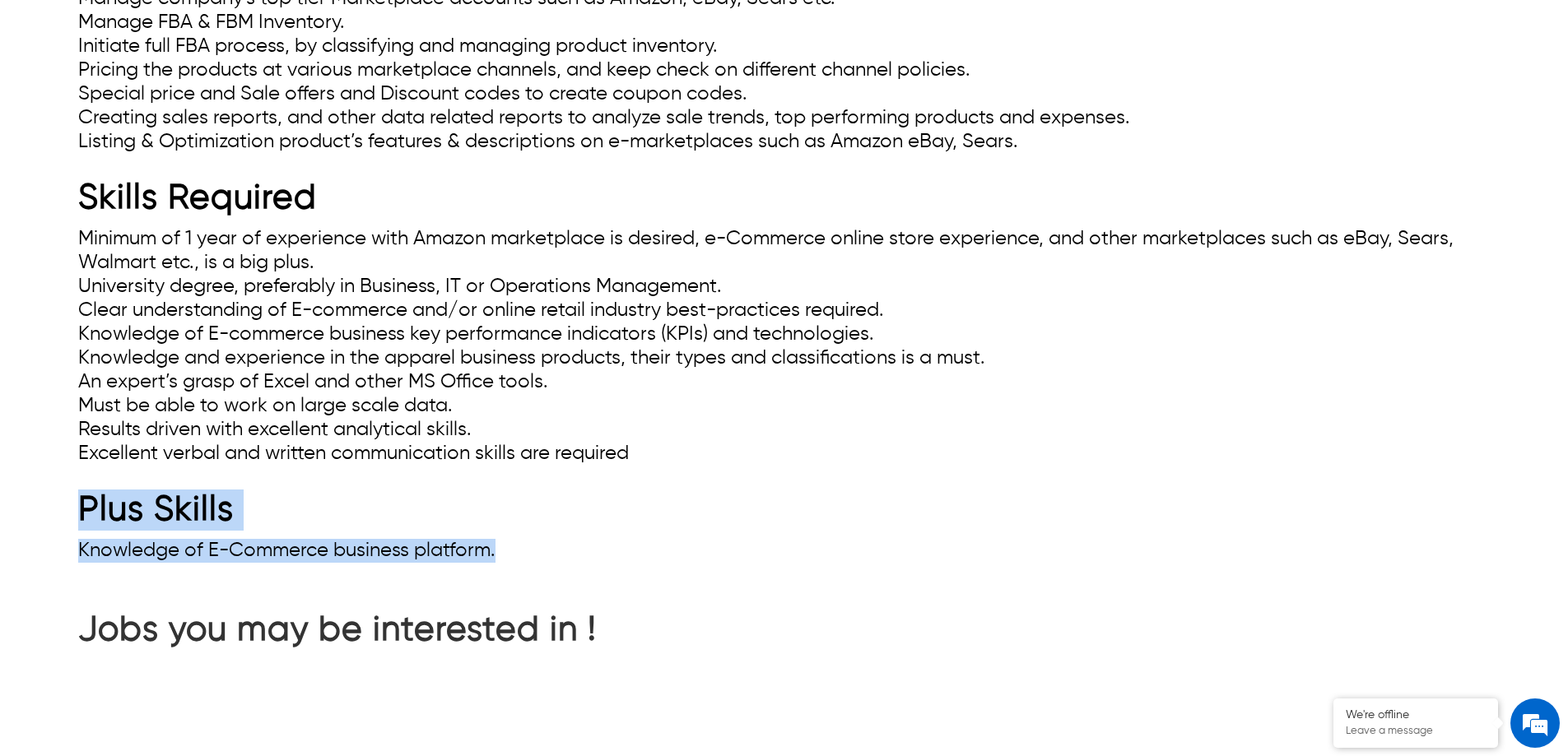
scroll to position [1152, 0]
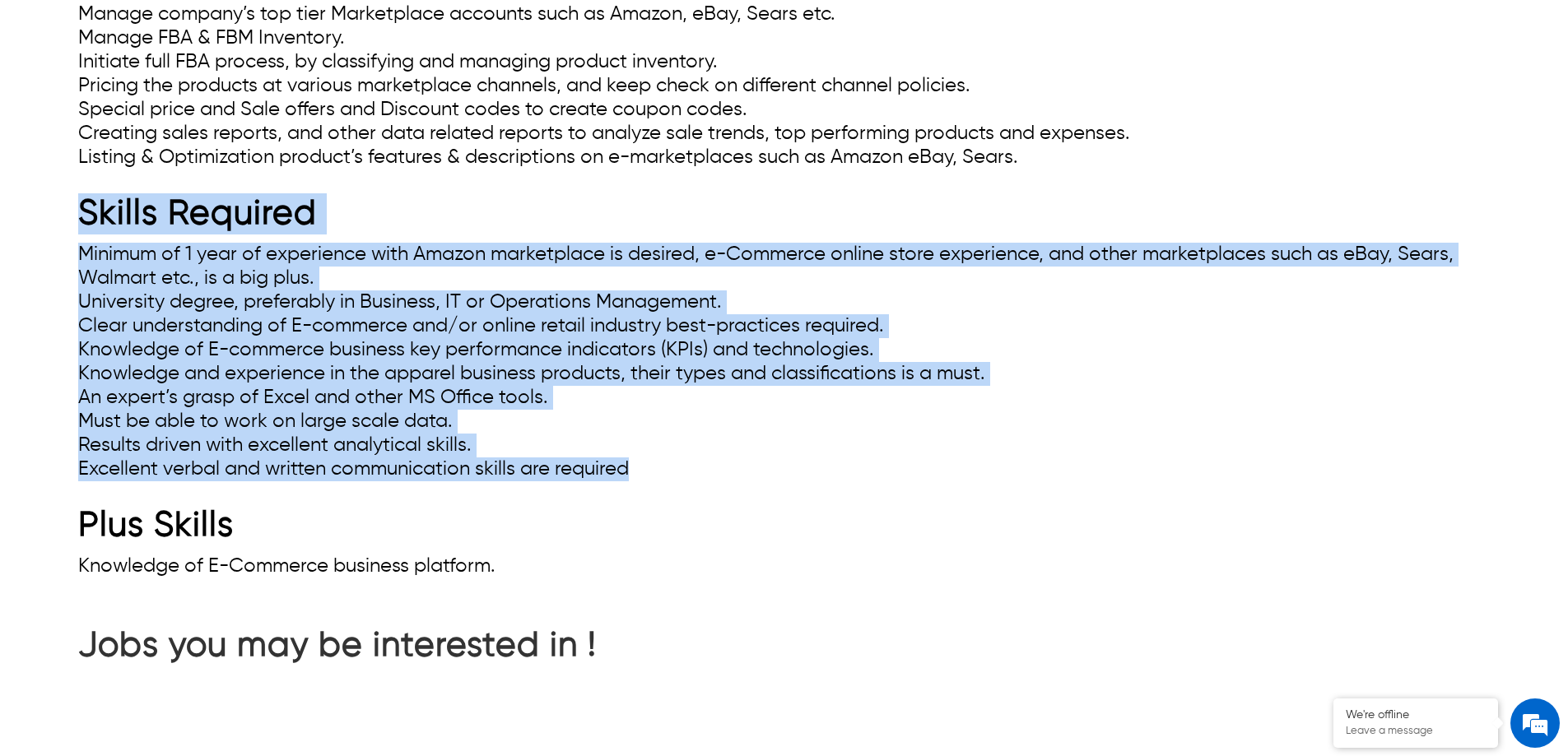
drag, startPoint x: 674, startPoint y: 469, endPoint x: 59, endPoint y: 224, distance: 662.0
click at [59, 224] on div "eCommerce – Marketplace Executive (Primarily Amazon) We have a unique opportuni…" at bounding box center [784, 13] width 1568 height 1132
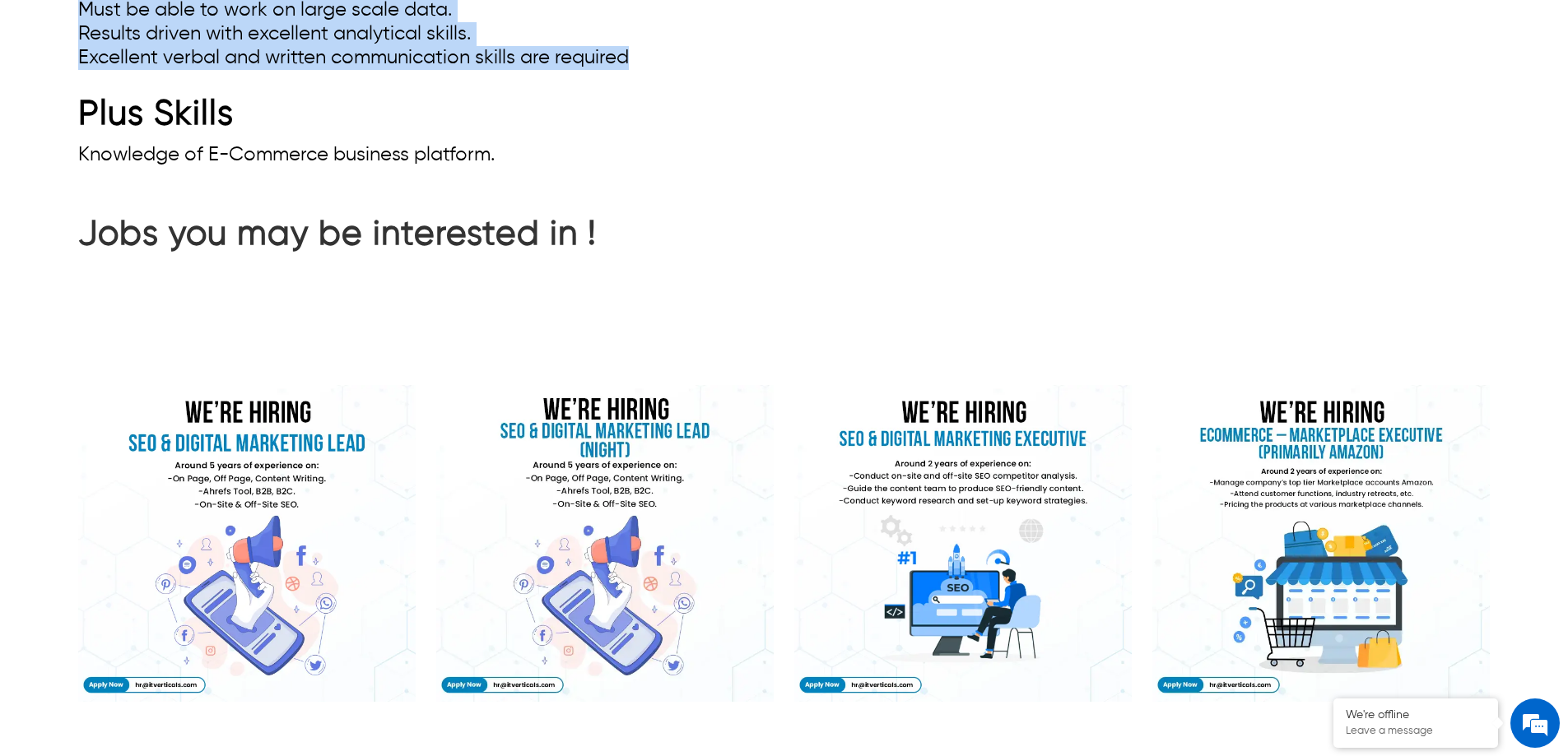
scroll to position [1893, 0]
